Goal: Task Accomplishment & Management: Manage account settings

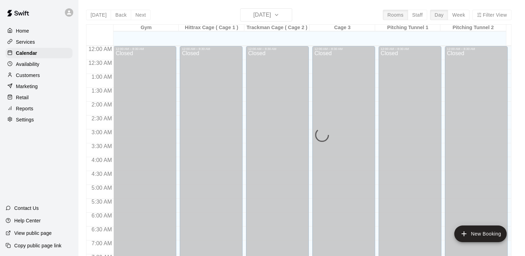
scroll to position [427, 0]
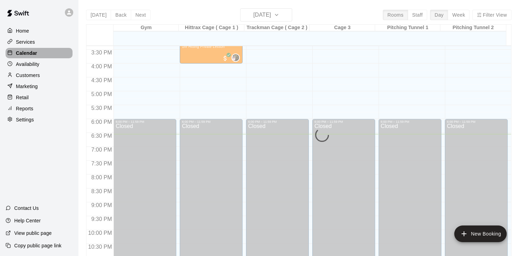
click at [32, 55] on p "Calendar" at bounding box center [26, 53] width 21 height 7
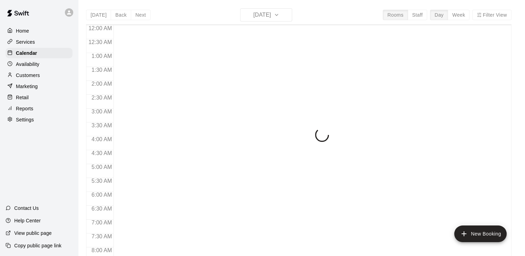
scroll to position [427, 0]
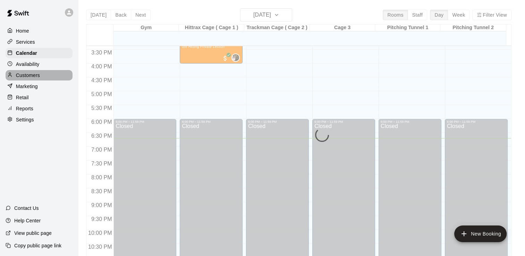
click at [31, 76] on p "Customers" at bounding box center [28, 75] width 24 height 7
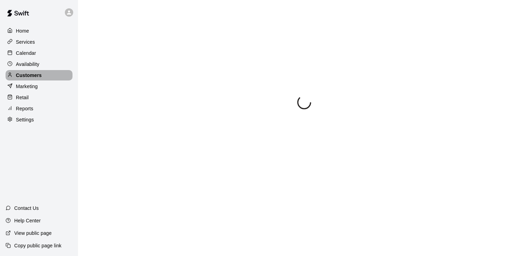
click at [31, 76] on p "Customers" at bounding box center [29, 75] width 26 height 7
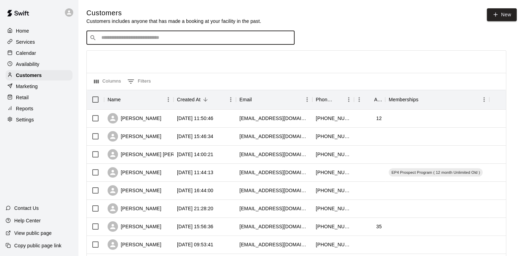
click at [109, 38] on input "Search customers by name or email" at bounding box center [195, 37] width 192 height 7
type input "****"
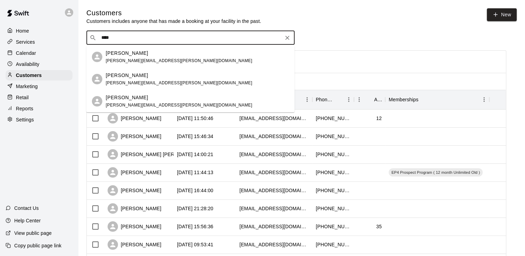
click at [127, 56] on p "[PERSON_NAME]" at bounding box center [127, 53] width 42 height 7
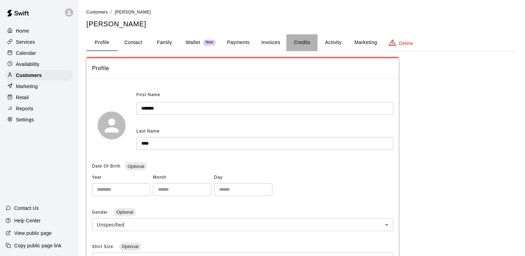
click at [300, 43] on button "Credits" at bounding box center [301, 42] width 31 height 17
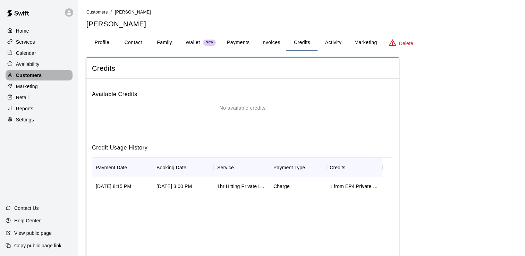
click at [33, 77] on p "Customers" at bounding box center [29, 75] width 26 height 7
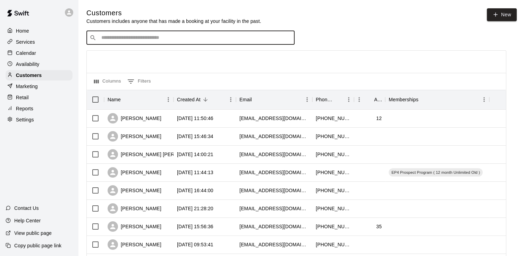
click at [106, 39] on input "Search customers by name or email" at bounding box center [195, 37] width 192 height 7
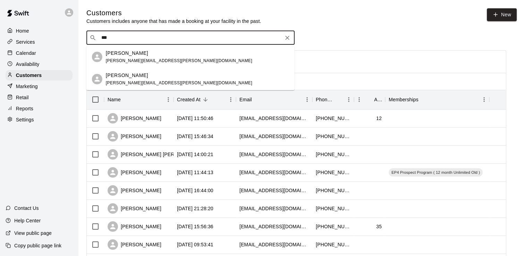
type input "****"
click at [127, 77] on p "[PERSON_NAME]" at bounding box center [127, 75] width 42 height 7
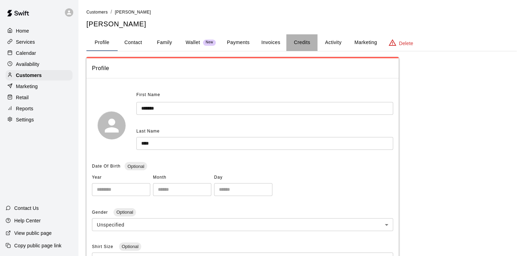
click at [300, 42] on button "Credits" at bounding box center [301, 42] width 31 height 17
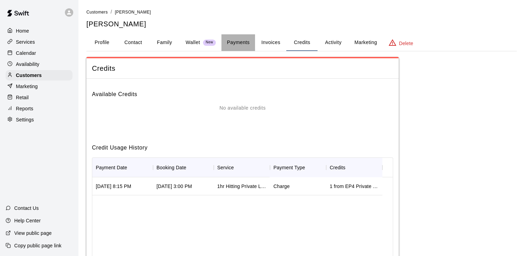
click at [237, 42] on button "Payments" at bounding box center [238, 42] width 34 height 17
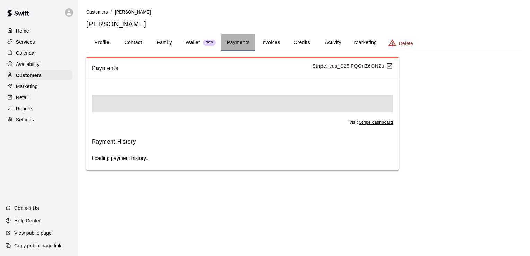
click at [237, 42] on button "Payments" at bounding box center [238, 42] width 34 height 17
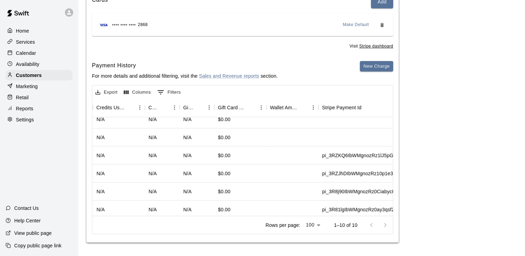
scroll to position [83, 480]
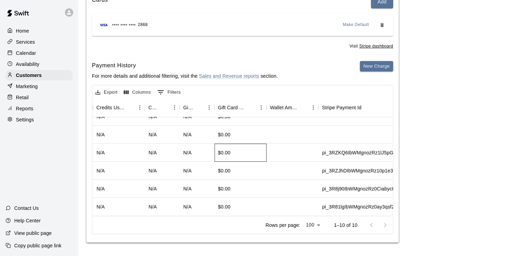
click at [246, 150] on div "$0.00" at bounding box center [241, 153] width 52 height 18
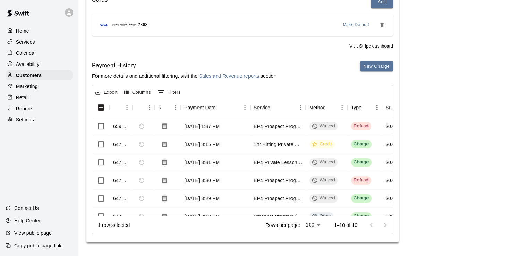
scroll to position [94, 0]
drag, startPoint x: 522, startPoint y: 75, endPoint x: 523, endPoint y: 70, distance: 4.6
click at [523, 70] on main "Customers / [PERSON_NAME] [PERSON_NAME] Profile Contact Family Wallet New Payme…" at bounding box center [301, 81] width 447 height 351
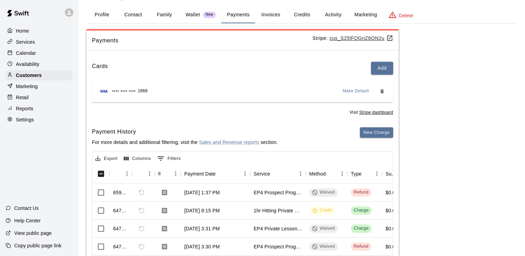
scroll to position [0, 0]
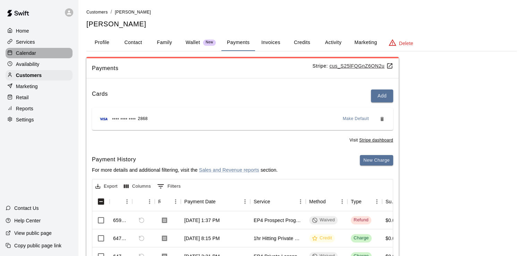
click at [24, 55] on p "Calendar" at bounding box center [26, 53] width 20 height 7
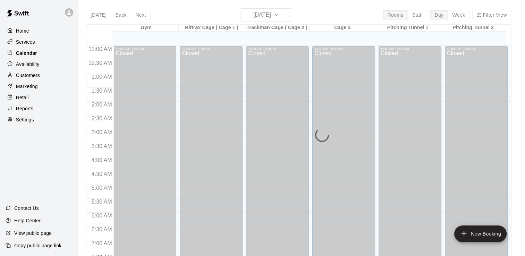
scroll to position [427, 0]
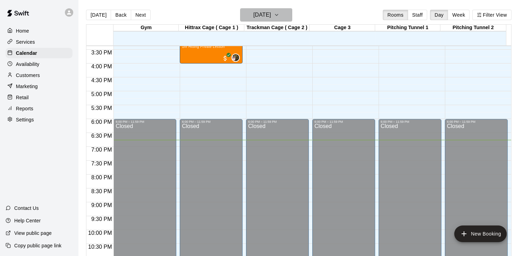
click at [279, 16] on icon "button" at bounding box center [277, 15] width 6 height 8
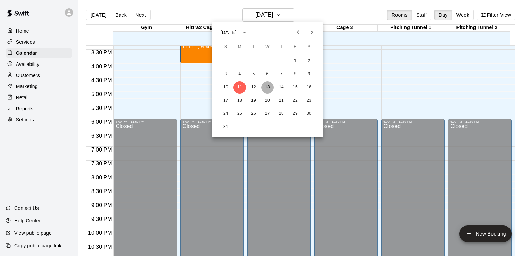
click at [268, 86] on button "13" at bounding box center [267, 87] width 12 height 12
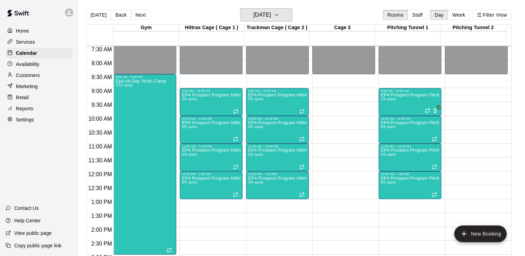
scroll to position [209, 0]
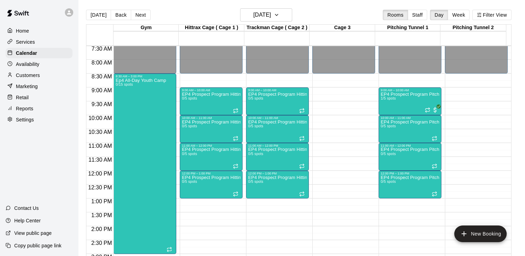
click at [338, 144] on div "12:00 AM – 8:30 AM Closed 6:00 PM – 11:59 PM Closed" at bounding box center [343, 171] width 63 height 667
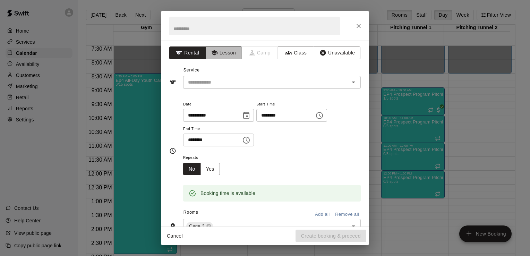
click at [224, 53] on button "Lesson" at bounding box center [224, 53] width 36 height 13
click at [360, 24] on icon "Close" at bounding box center [358, 26] width 7 height 7
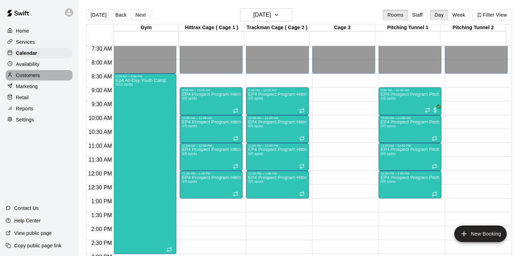
click at [33, 77] on p "Customers" at bounding box center [28, 75] width 24 height 7
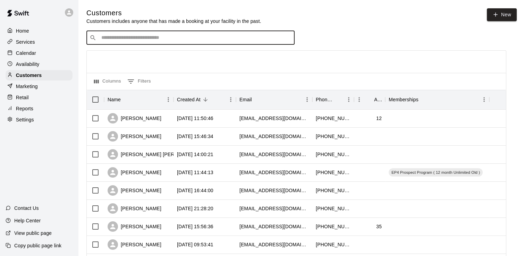
click at [102, 41] on input "Search customers by name or email" at bounding box center [195, 37] width 192 height 7
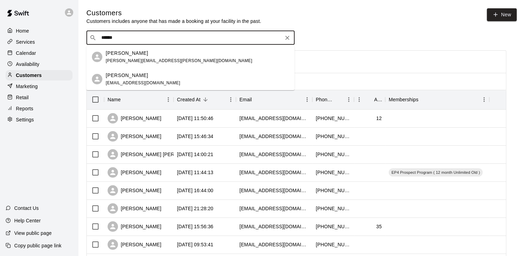
type input "*******"
click at [128, 56] on p "[PERSON_NAME]" at bounding box center [127, 53] width 42 height 7
